Goal: Task Accomplishment & Management: Manage account settings

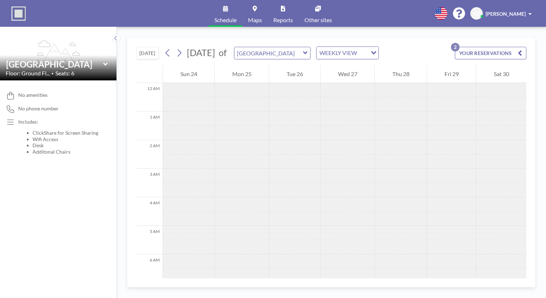
scroll to position [322, 0]
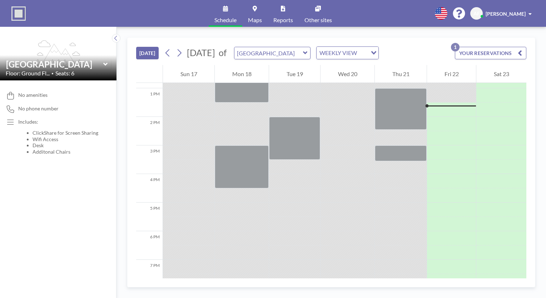
scroll to position [372, 0]
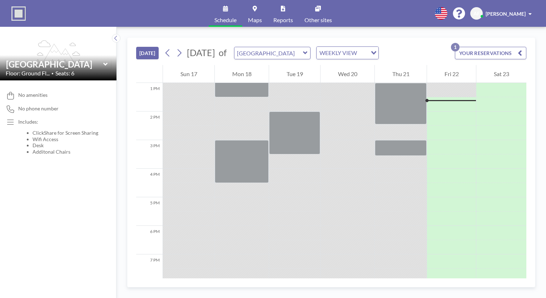
click at [473, 51] on button "YOUR RESERVATIONS 1" at bounding box center [490, 53] width 71 height 13
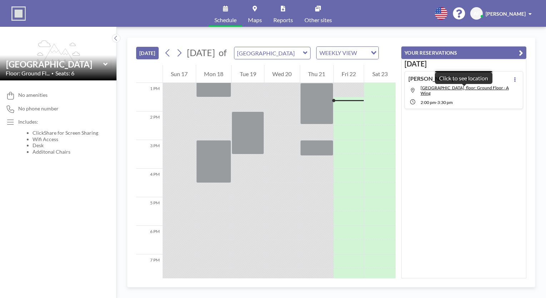
click at [475, 94] on span "[GEOGRAPHIC_DATA], floor: Ground Floor - A Wing" at bounding box center [465, 90] width 90 height 11
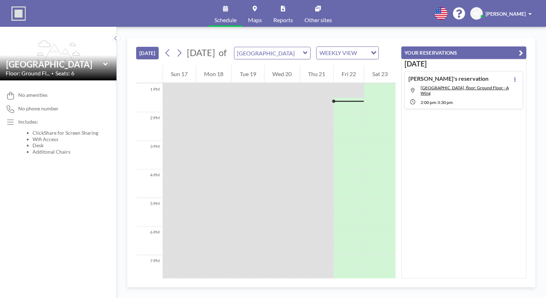
scroll to position [372, 0]
click at [513, 77] on button at bounding box center [515, 79] width 9 height 9
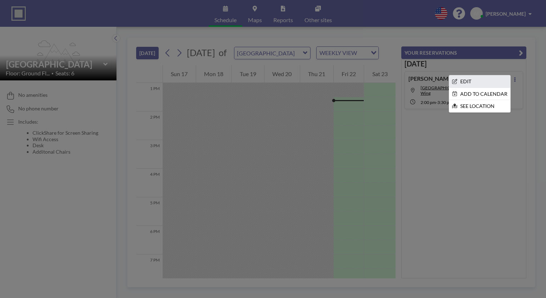
click at [493, 81] on li "EDIT" at bounding box center [479, 81] width 61 height 12
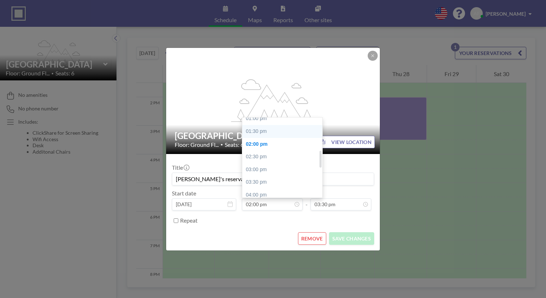
scroll to position [117, 0]
click at [261, 135] on div "01:00 pm" at bounding box center [284, 134] width 84 height 13
type input "01:00 pm"
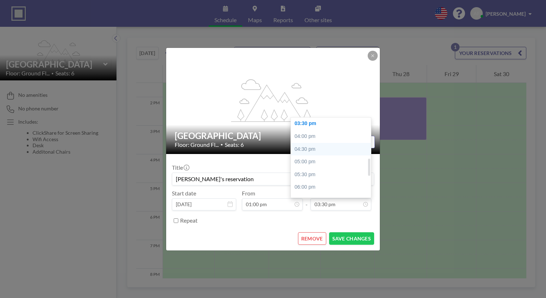
scroll to position [155, 0]
click at [315, 132] on div "02:30 pm" at bounding box center [333, 134] width 84 height 13
type input "02:30 pm"
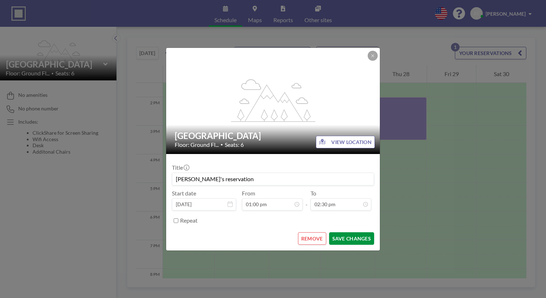
scroll to position [165, 0]
click at [349, 236] on button "SAVE CHANGES" at bounding box center [351, 238] width 45 height 13
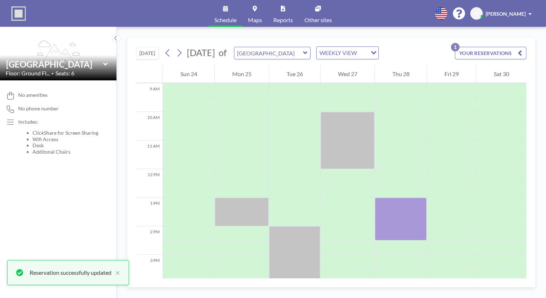
scroll to position [243, 0]
